Goal: Transaction & Acquisition: Purchase product/service

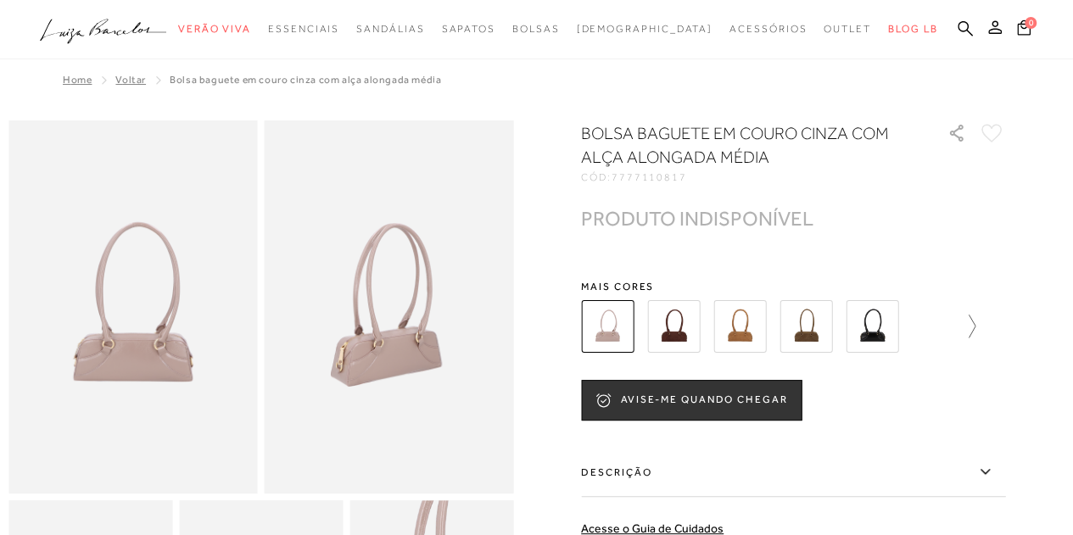
click at [975, 321] on icon at bounding box center [964, 327] width 24 height 24
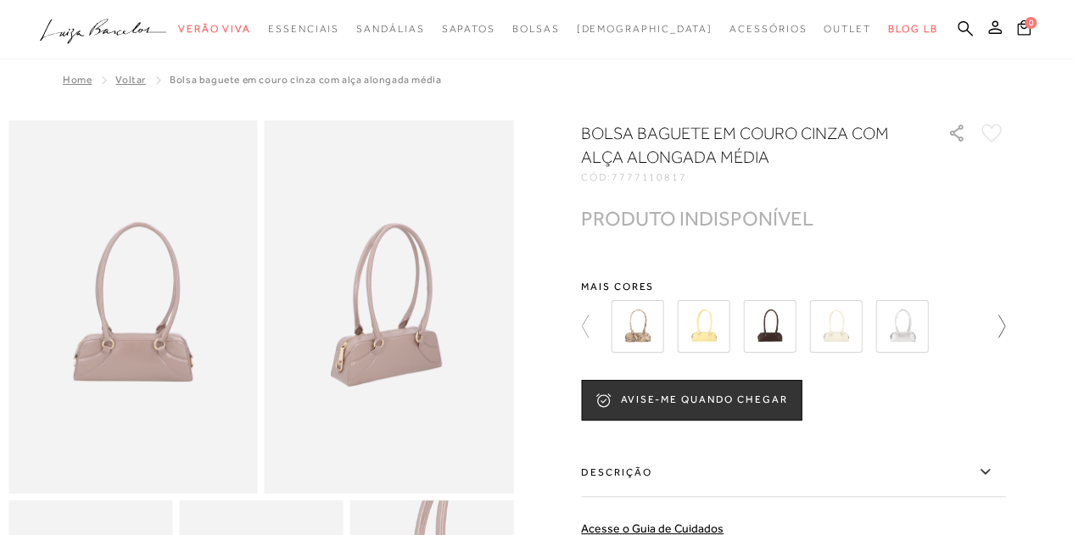
click at [970, 321] on div at bounding box center [788, 326] width 365 height 63
click at [778, 326] on img at bounding box center [769, 326] width 53 height 53
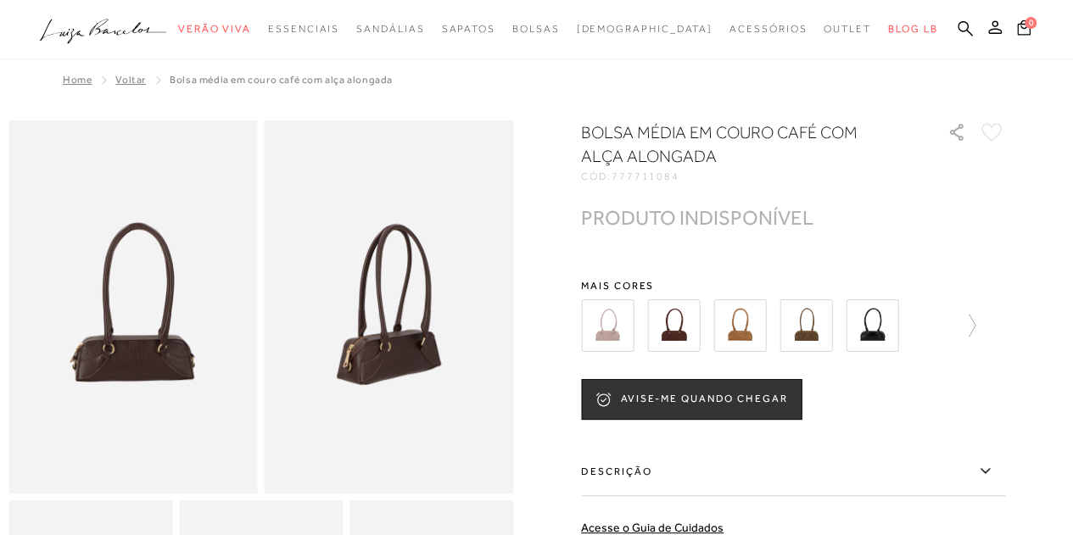
click at [671, 323] on img at bounding box center [673, 325] width 53 height 53
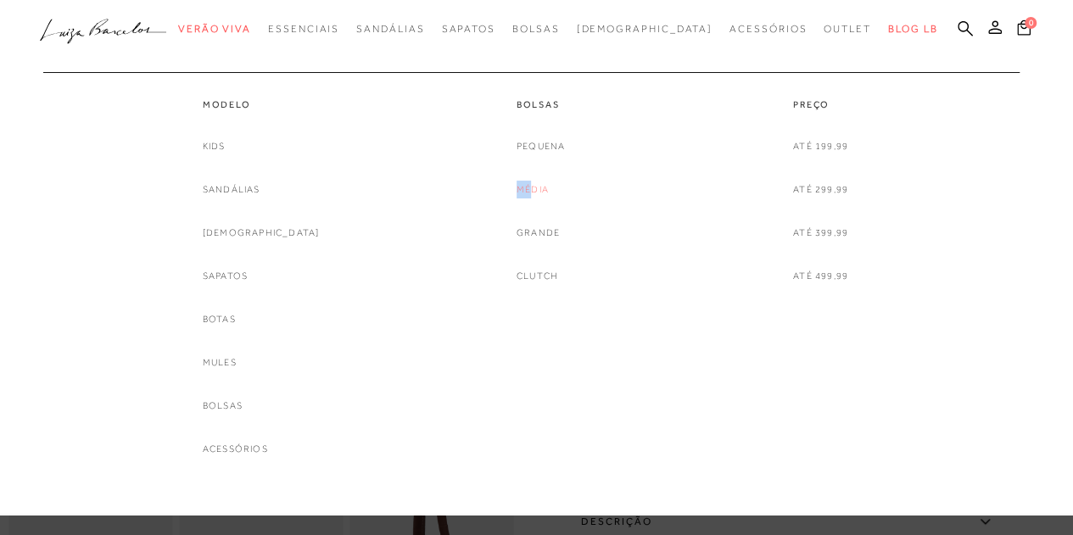
drag, startPoint x: 402, startPoint y: 204, endPoint x: 533, endPoint y: 193, distance: 131.8
click at [533, 193] on div "Modelo Kids [GEOGRAPHIC_DATA] [DEMOGRAPHIC_DATA] Sapatos [GEOGRAPHIC_DATA] Mule…" at bounding box center [527, 265] width 961 height 386
click at [551, 174] on div "Pequena Média Grande Clutch" at bounding box center [540, 211] width 48 height 148
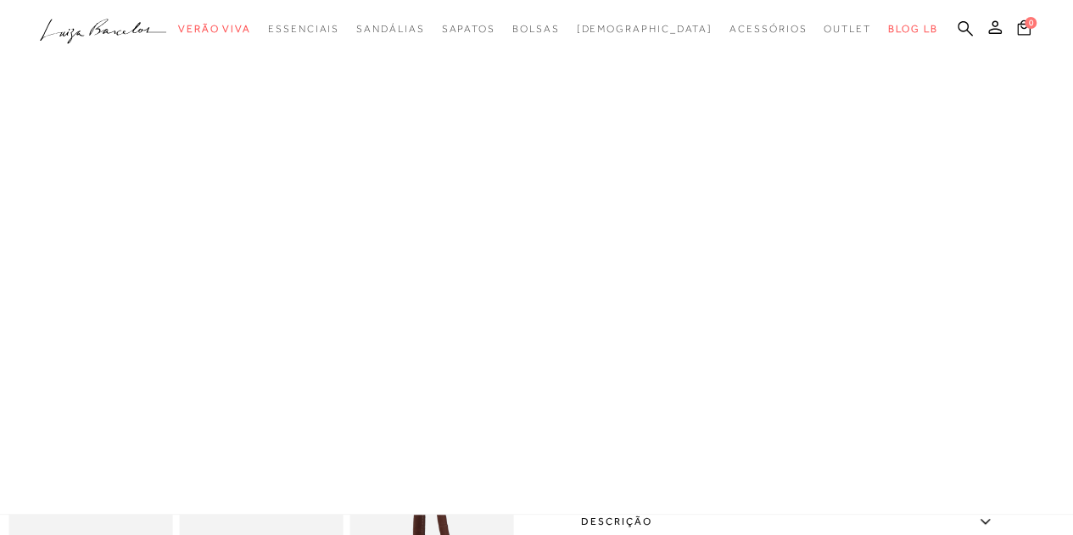
click at [535, 189] on div at bounding box center [536, 257] width 1073 height 515
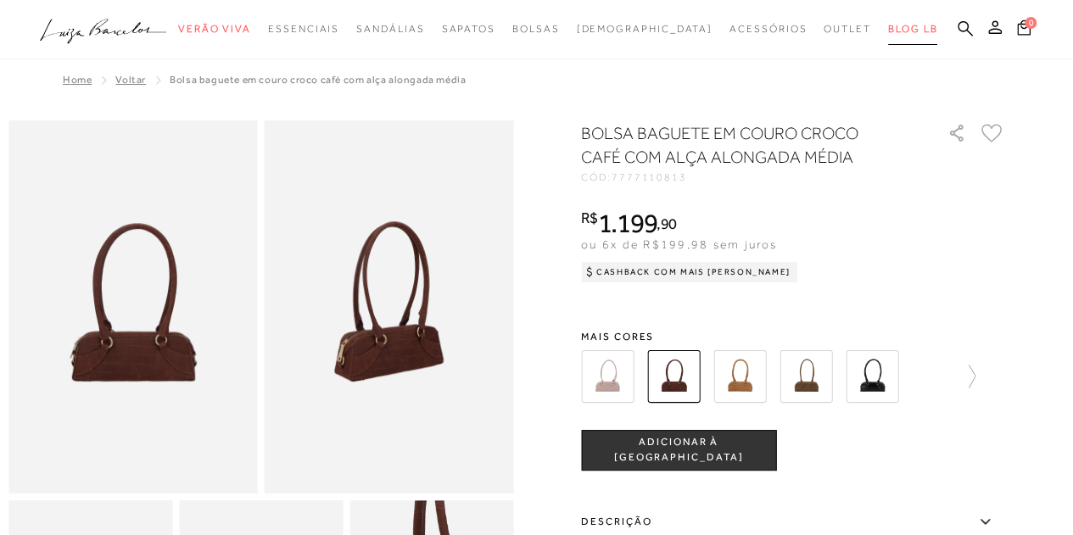
click at [888, 31] on span "BLOG LB" at bounding box center [912, 29] width 49 height 12
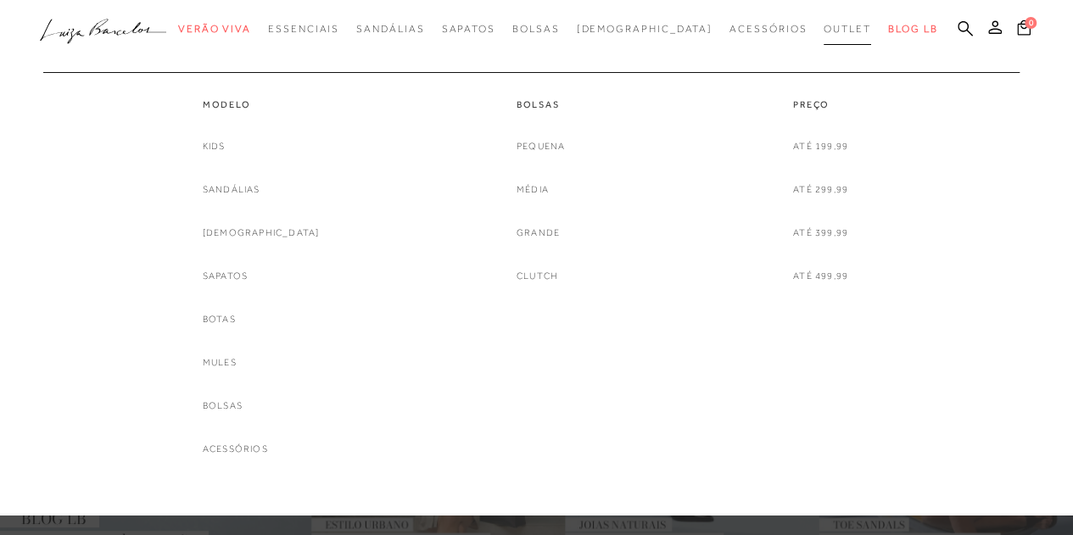
click at [823, 28] on span "Outlet" at bounding box center [846, 29] width 47 height 12
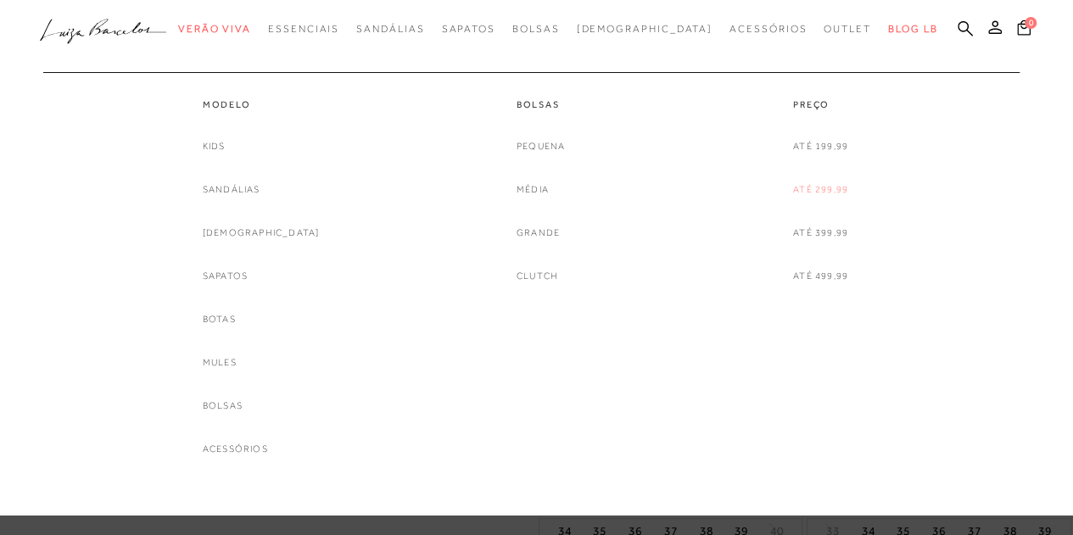
click at [814, 190] on link "Até 299,99" at bounding box center [820, 190] width 55 height 18
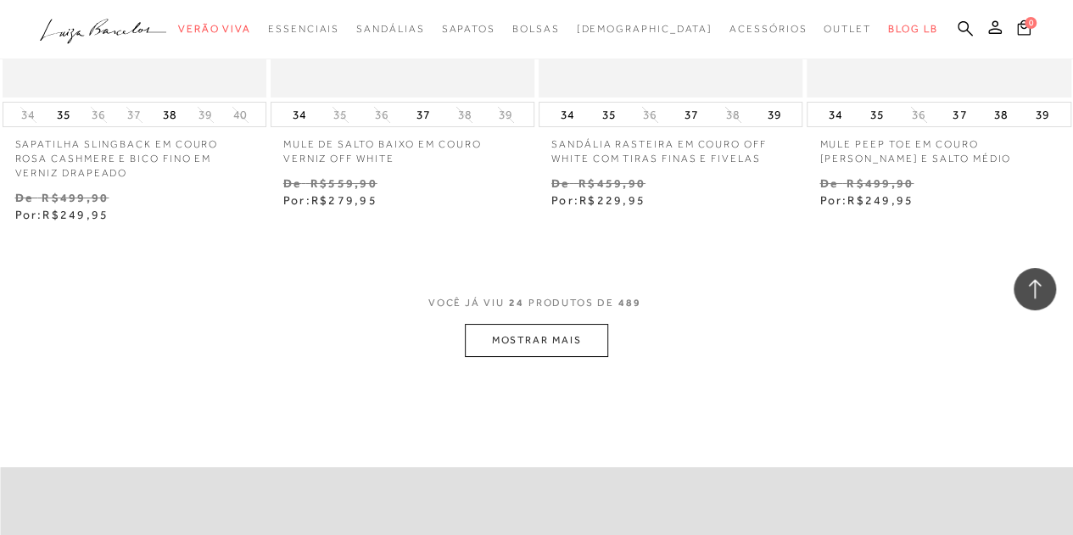
scroll to position [3123, 0]
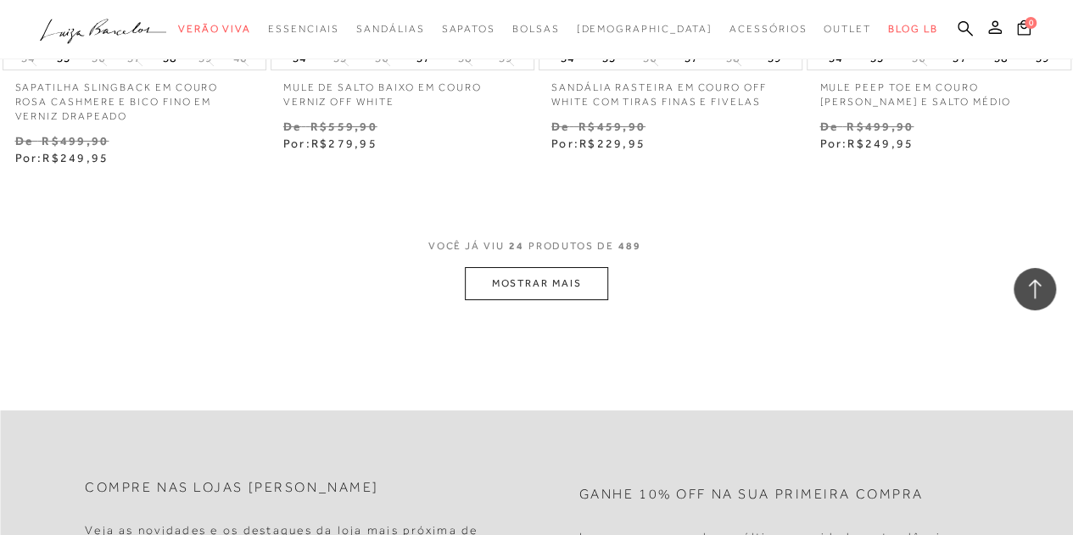
click at [553, 293] on button "MOSTRAR MAIS" at bounding box center [536, 283] width 142 height 33
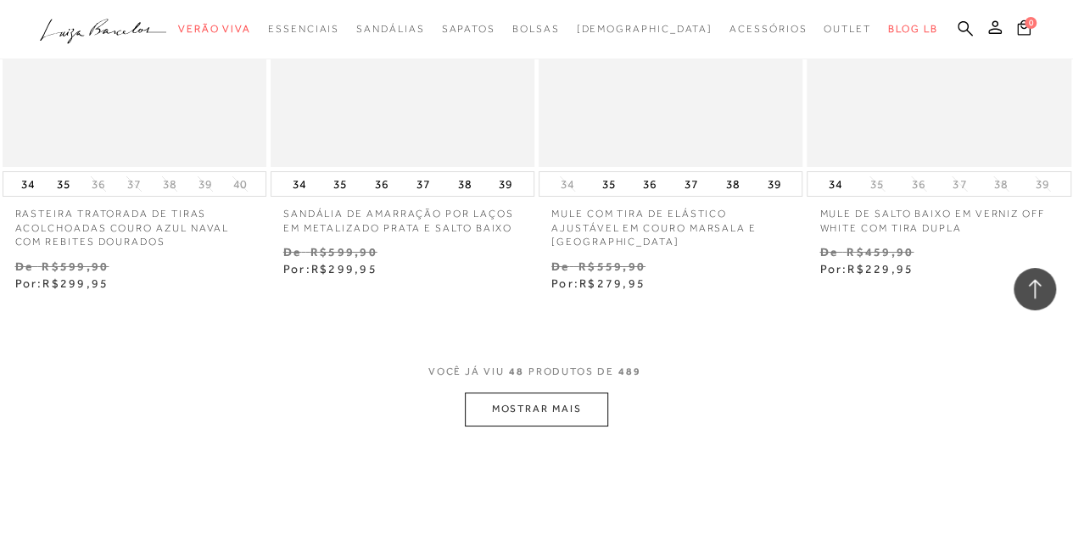
scroll to position [6208, 0]
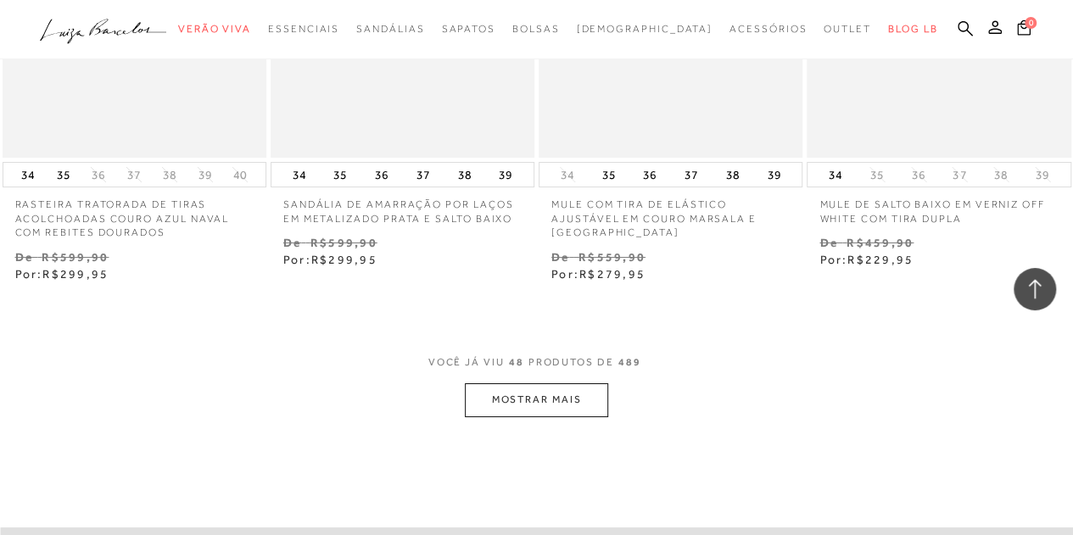
click at [557, 416] on button "MOSTRAR MAIS" at bounding box center [536, 399] width 142 height 33
